Goal: Information Seeking & Learning: Learn about a topic

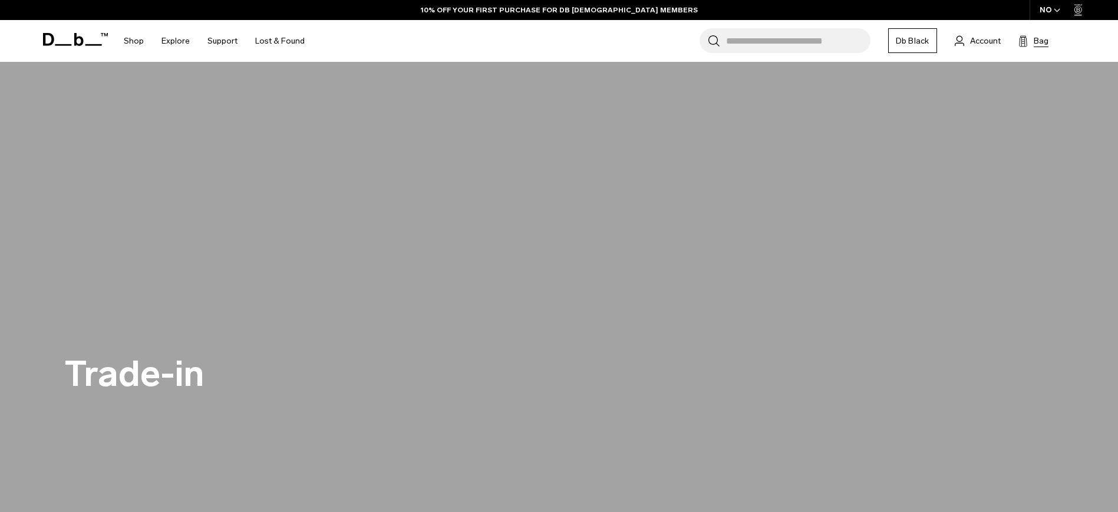
click at [1029, 44] on button "Bag (0)" at bounding box center [1033, 41] width 30 height 14
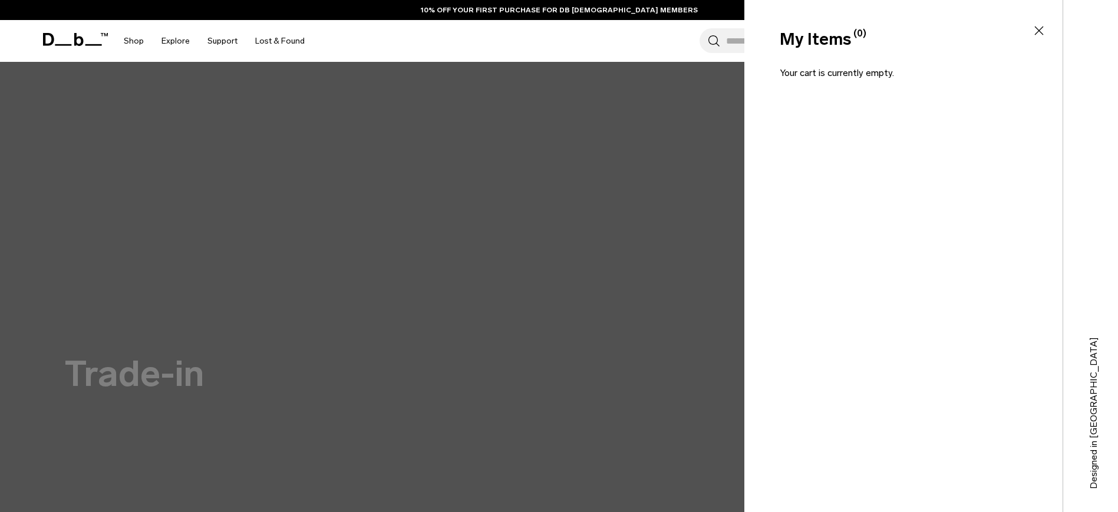
click at [1036, 29] on icon at bounding box center [1039, 31] width 14 height 14
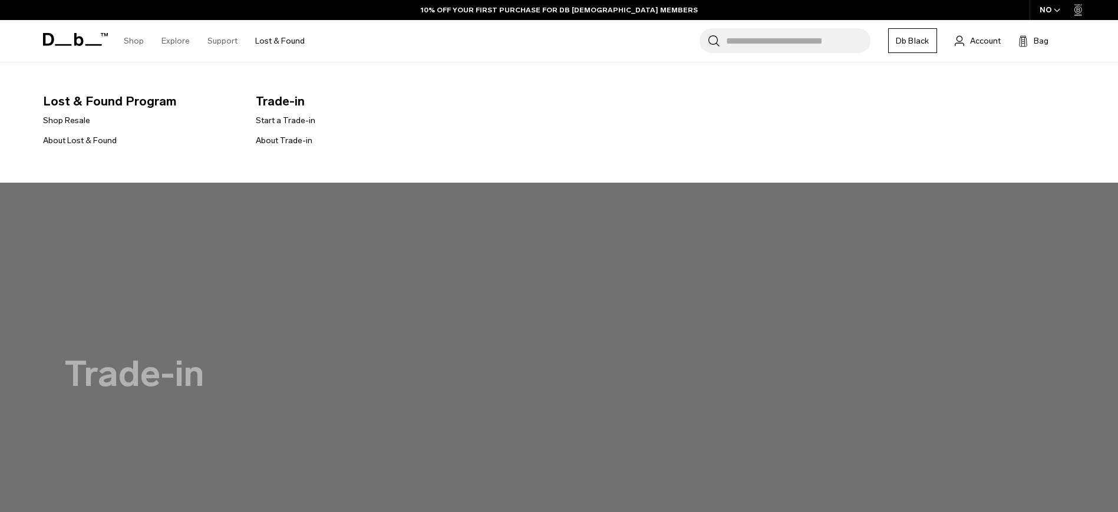
click at [275, 37] on link "Lost & Found" at bounding box center [279, 41] width 49 height 42
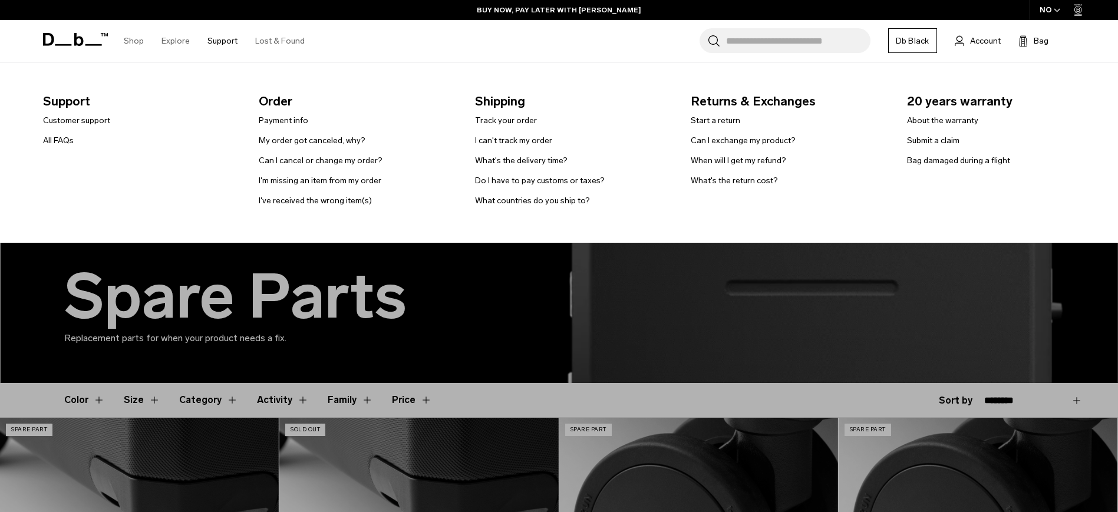
drag, startPoint x: 198, startPoint y: 103, endPoint x: 417, endPoint y: 158, distance: 226.2
click at [300, 157] on nav "Support Customer support All FAQs Order Payment info My order got canceled, why…" at bounding box center [573, 152] width 1089 height 181
click at [947, 122] on link "About the warranty" at bounding box center [942, 120] width 71 height 12
